Goal: Task Accomplishment & Management: Manage account settings

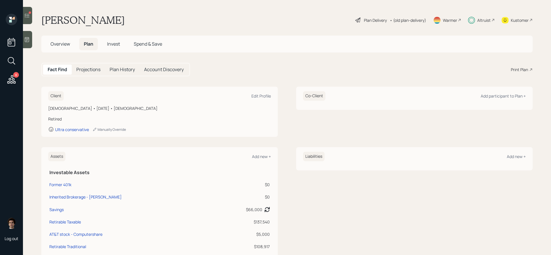
click at [28, 12] on div at bounding box center [27, 15] width 9 height 17
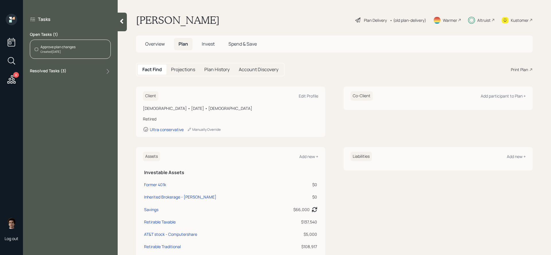
click at [77, 53] on div "Approve plan changes Created [DATE]" at bounding box center [70, 49] width 81 height 19
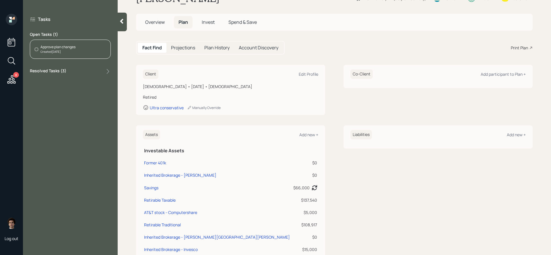
scroll to position [23, 0]
click at [44, 48] on div "Approve plan changes" at bounding box center [57, 47] width 35 height 5
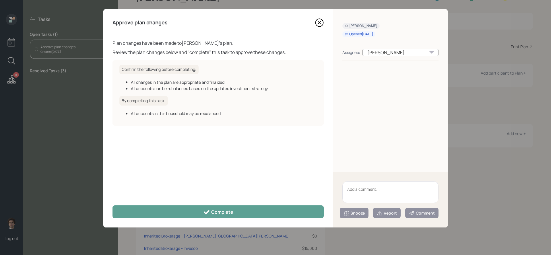
click at [386, 191] on div "Snooze Report Comment" at bounding box center [390, 199] width 115 height 55
click at [386, 191] on textarea at bounding box center [391, 193] width 96 height 22
type textarea "I did not make any plan changes"
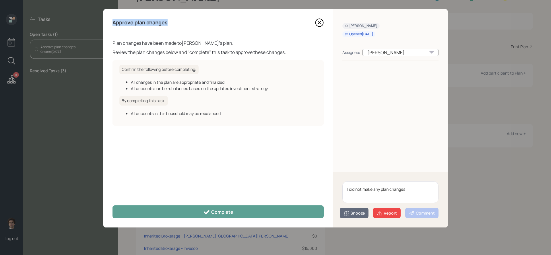
drag, startPoint x: 172, startPoint y: 21, endPoint x: 113, endPoint y: 22, distance: 58.3
click at [113, 22] on div "Approve plan changes" at bounding box center [218, 22] width 211 height 9
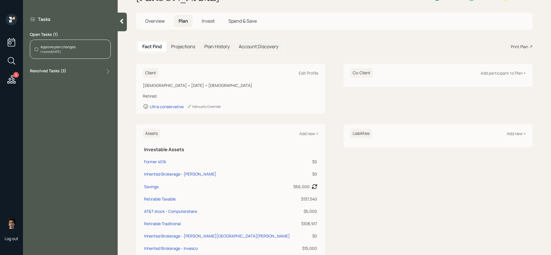
click at [89, 74] on div "Resolved Tasks ( 3 )" at bounding box center [70, 71] width 81 height 7
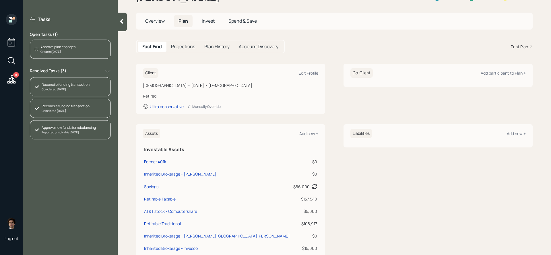
click at [89, 74] on div "Resolved Tasks ( 3 )" at bounding box center [70, 71] width 81 height 7
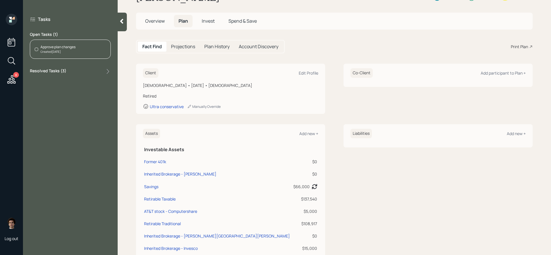
click at [14, 82] on icon at bounding box center [11, 79] width 10 height 10
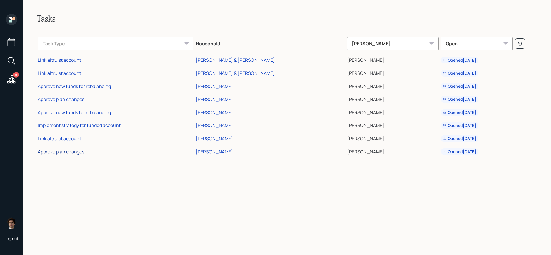
click at [78, 150] on div "Approve plan changes" at bounding box center [61, 152] width 47 height 6
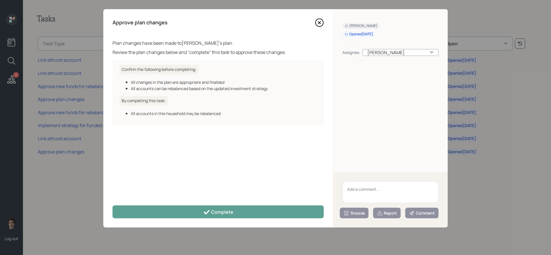
click at [389, 202] on textarea at bounding box center [391, 193] width 96 height 22
type textarea "B"
type textarea "T"
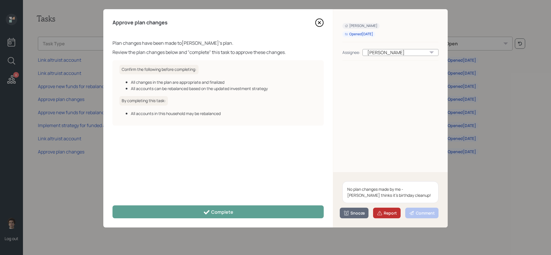
type textarea "No plan changes made by me - Gordon thinks it's birthday cleanup!"
click at [391, 211] on div "Report" at bounding box center [387, 214] width 20 height 6
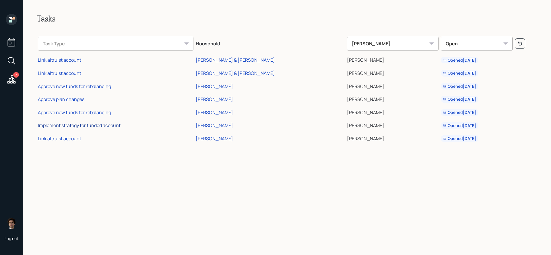
click at [96, 125] on div "Implement strategy for funded account" at bounding box center [79, 125] width 83 height 6
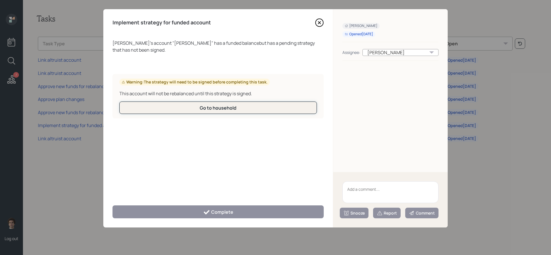
click at [204, 105] on div "Go to household" at bounding box center [218, 108] width 37 height 6
